Goal: Task Accomplishment & Management: Complete application form

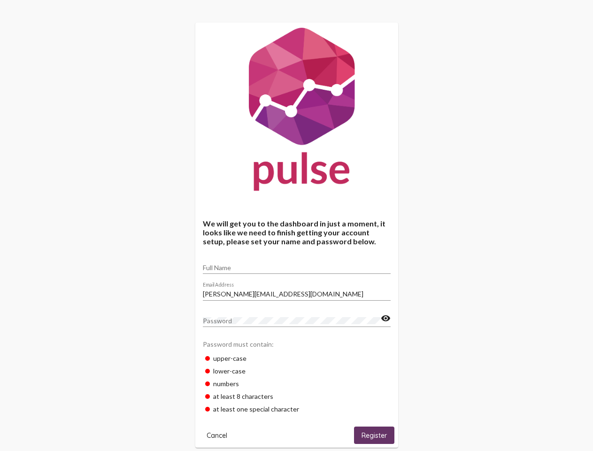
click at [297, 265] on input "Full Name" at bounding box center [297, 268] width 188 height 8
click at [297, 291] on input "[PERSON_NAME][EMAIL_ADDRESS][DOMAIN_NAME]" at bounding box center [297, 294] width 188 height 8
click at [386, 319] on mat-icon "visibility" at bounding box center [386, 318] width 10 height 11
click at [217, 435] on span "Cancel" at bounding box center [217, 435] width 21 height 8
click at [374, 435] on html "We will get you to the dashboard in just a moment, it looks like we need to fin…" at bounding box center [296, 360] width 593 height 720
